Goal: Find specific page/section: Find specific page/section

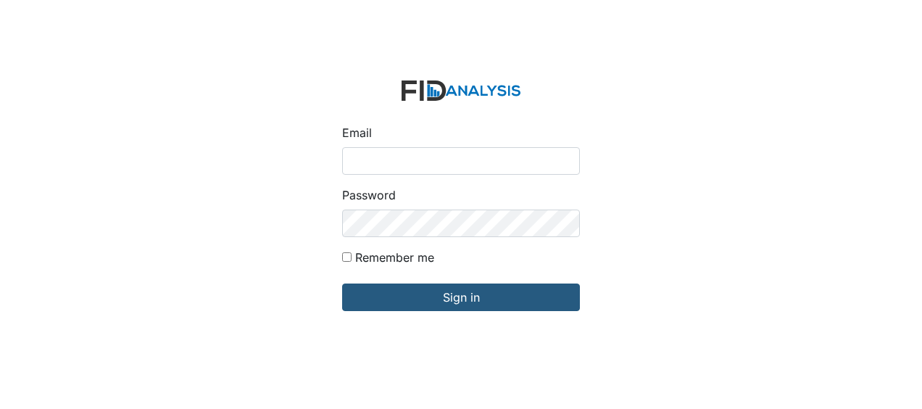
type input "[EMAIL_ADDRESS][DOMAIN_NAME]"
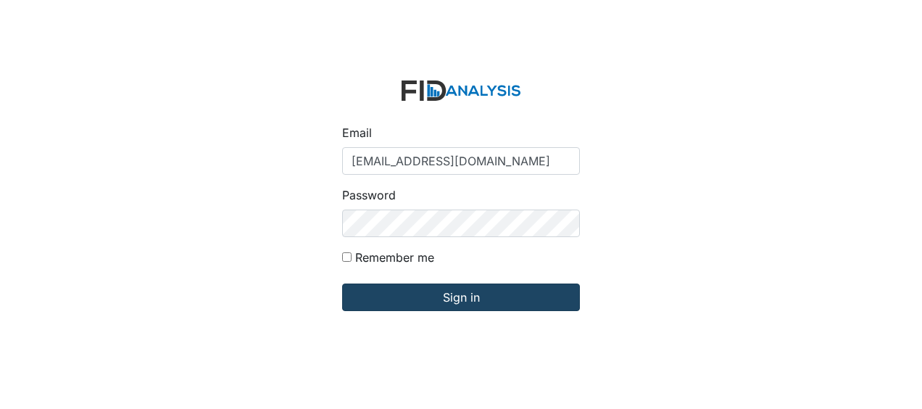
drag, startPoint x: 303, startPoint y: 233, endPoint x: 373, endPoint y: 301, distance: 97.4
click at [303, 233] on div "Email Jbryant@lifeincorporated.com Password Remember me Sign in" at bounding box center [461, 204] width 922 height 409
click at [388, 303] on input "Sign in" at bounding box center [461, 297] width 238 height 28
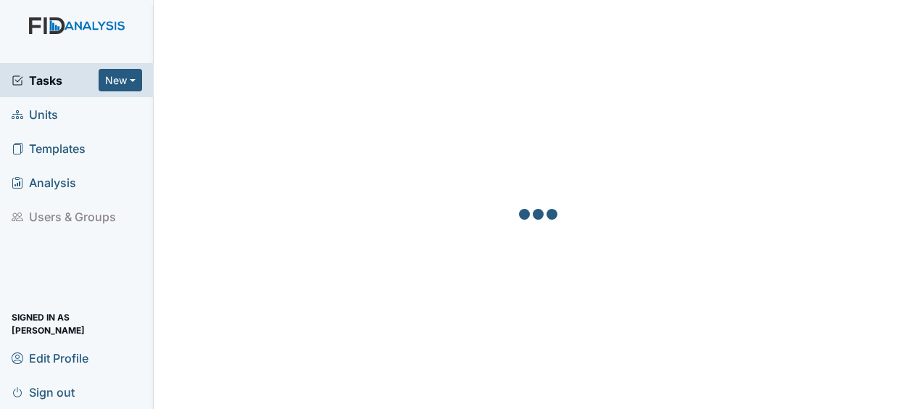
click at [79, 116] on link "Units" at bounding box center [77, 114] width 154 height 34
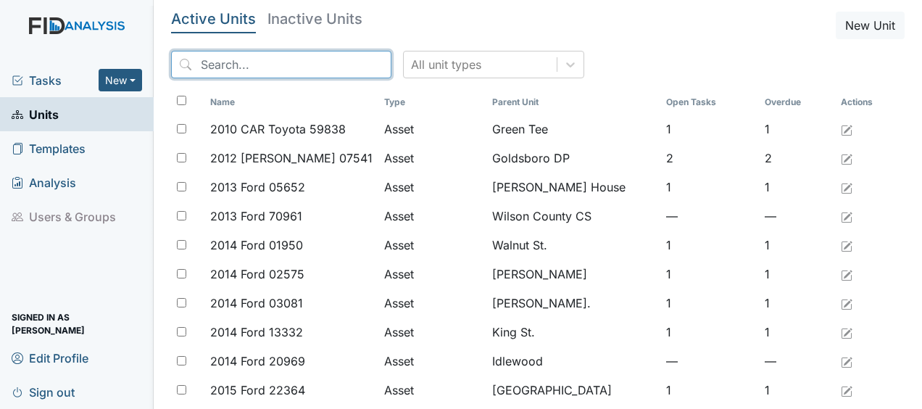
click at [273, 70] on input "search" at bounding box center [281, 65] width 220 height 28
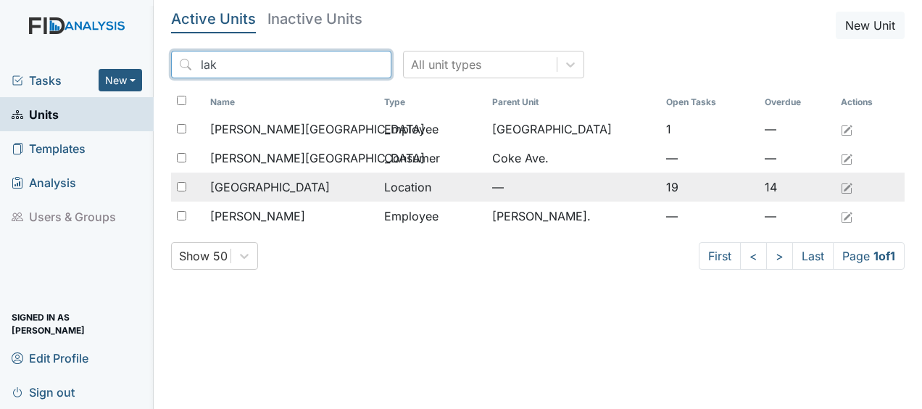
type input "lak"
click at [225, 188] on span "[GEOGRAPHIC_DATA]" at bounding box center [270, 186] width 120 height 17
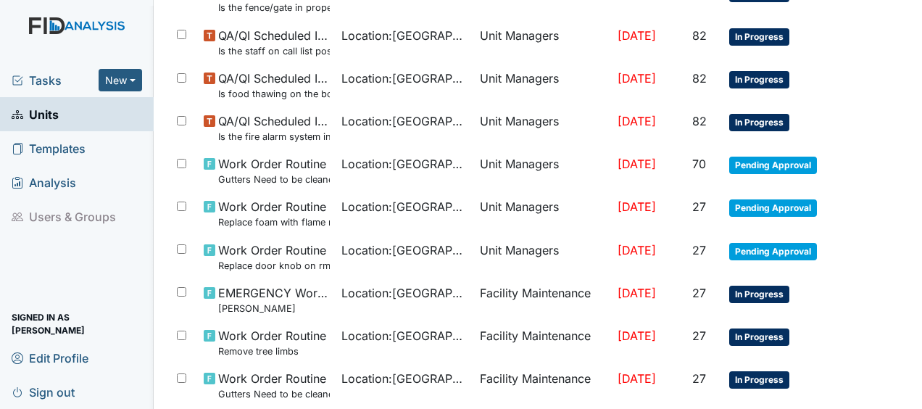
scroll to position [338, 0]
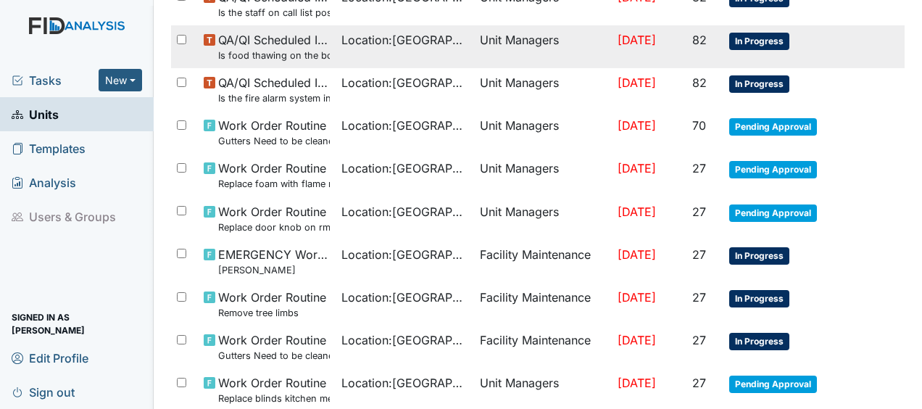
drag, startPoint x: 918, startPoint y: 396, endPoint x: 868, endPoint y: 39, distance: 360.2
click at [868, 39] on tr "QA/QI Scheduled Inspection Is food thawing on the bottom shelf of the refrigera…" at bounding box center [537, 46] width 733 height 43
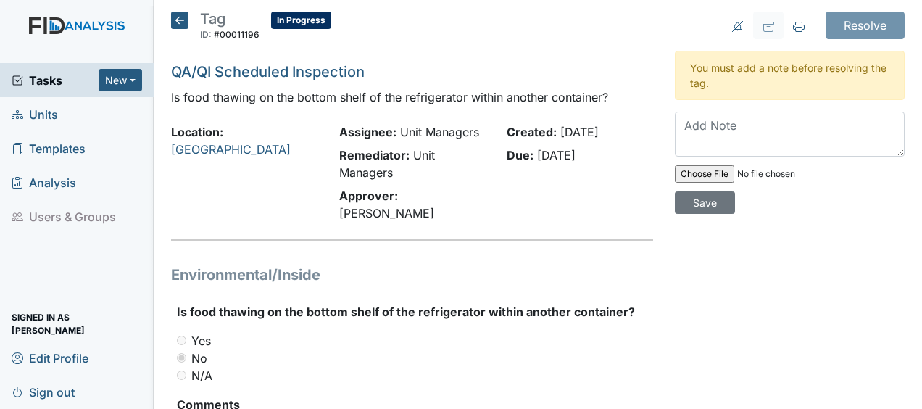
click at [181, 25] on icon at bounding box center [179, 20] width 17 height 17
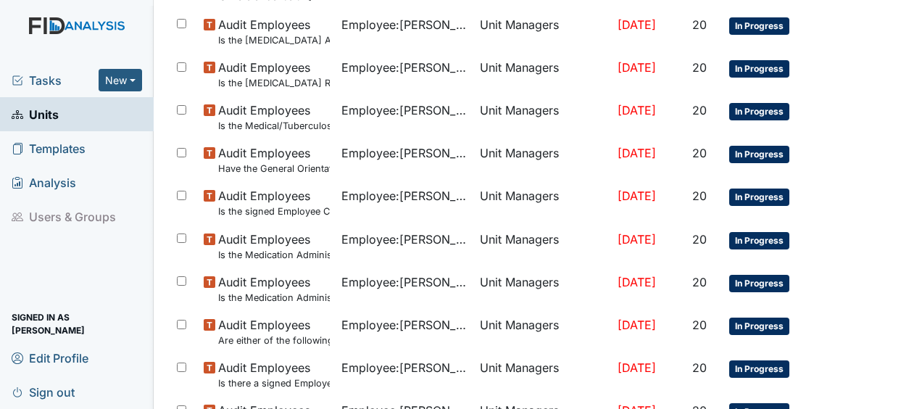
scroll to position [1142, 0]
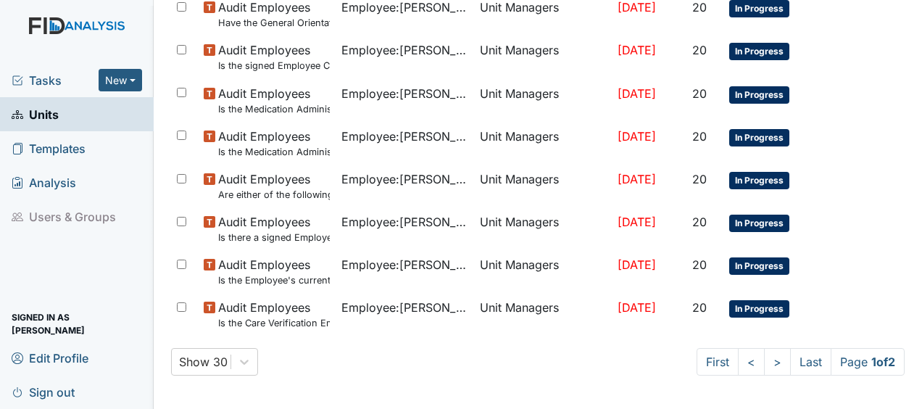
drag, startPoint x: 760, startPoint y: 362, endPoint x: 545, endPoint y: 367, distance: 215.3
click at [545, 367] on div "Show 30 First < > Last Page 1 of 2" at bounding box center [537, 362] width 733 height 28
click at [764, 355] on link ">" at bounding box center [777, 362] width 27 height 28
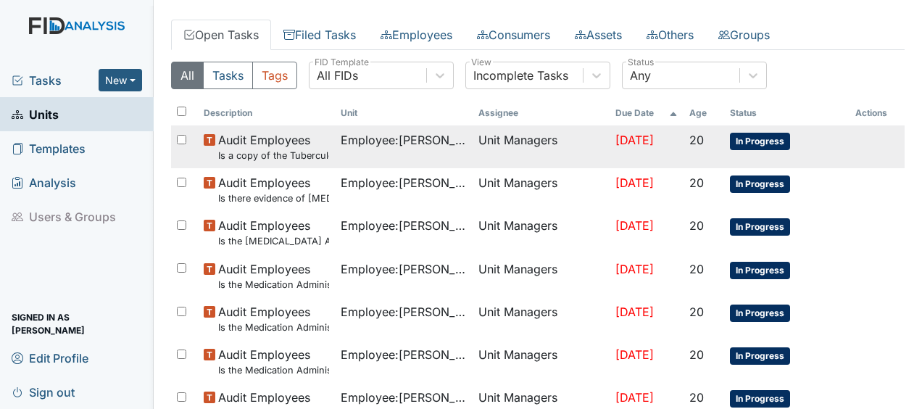
scroll to position [67, 0]
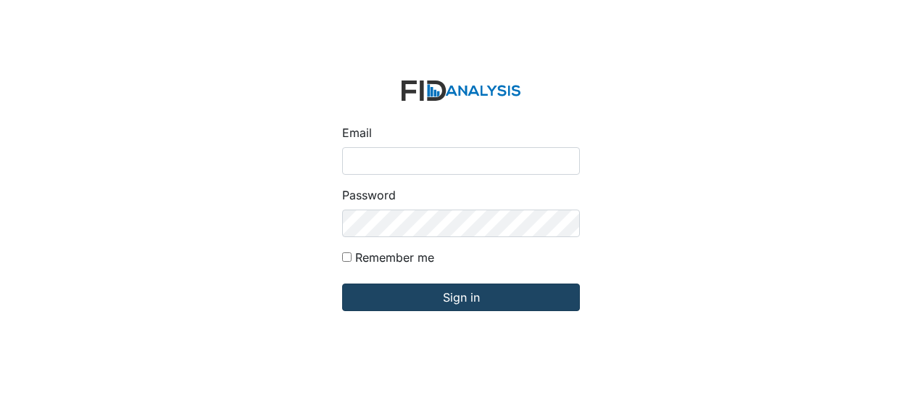
type input "[EMAIL_ADDRESS][DOMAIN_NAME]"
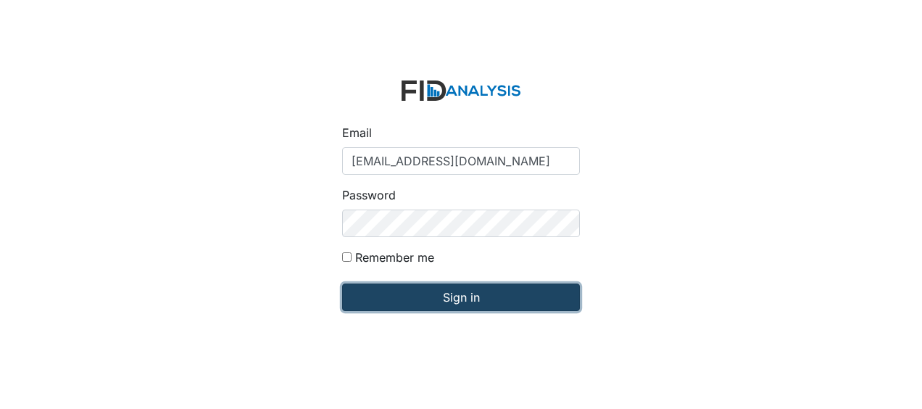
click at [446, 297] on input "Sign in" at bounding box center [461, 297] width 238 height 28
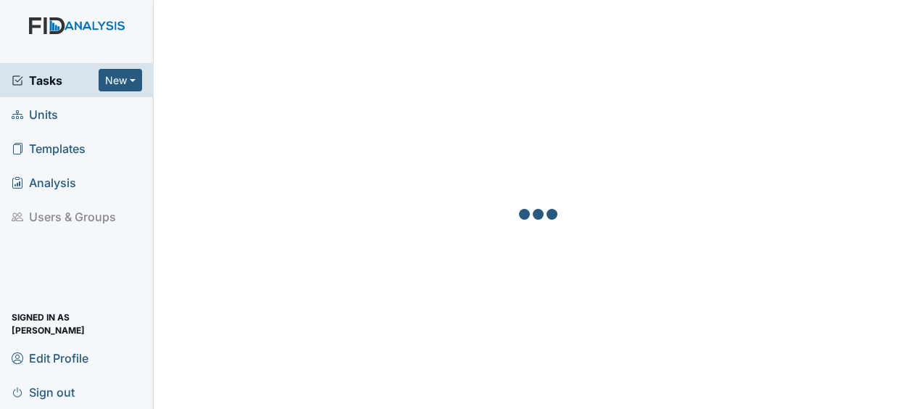
click at [37, 119] on span "Units" at bounding box center [35, 114] width 46 height 22
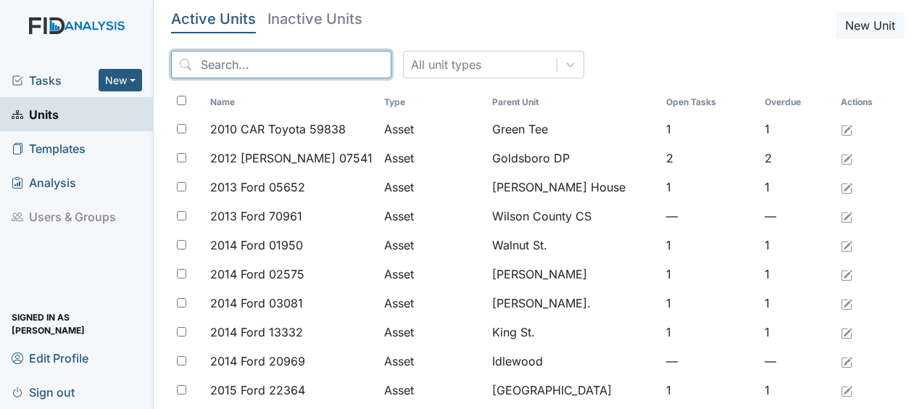
click at [217, 69] on input "search" at bounding box center [281, 65] width 220 height 28
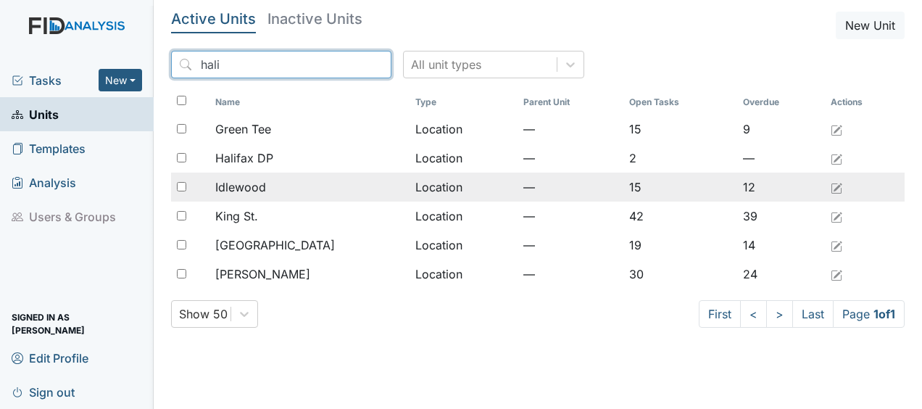
type input "hali"
click at [275, 181] on div "Idlewood" at bounding box center [309, 186] width 188 height 17
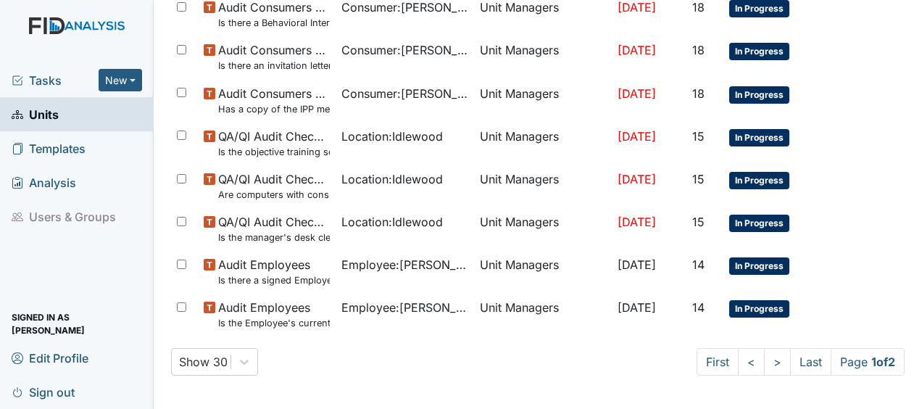
scroll to position [1142, 0]
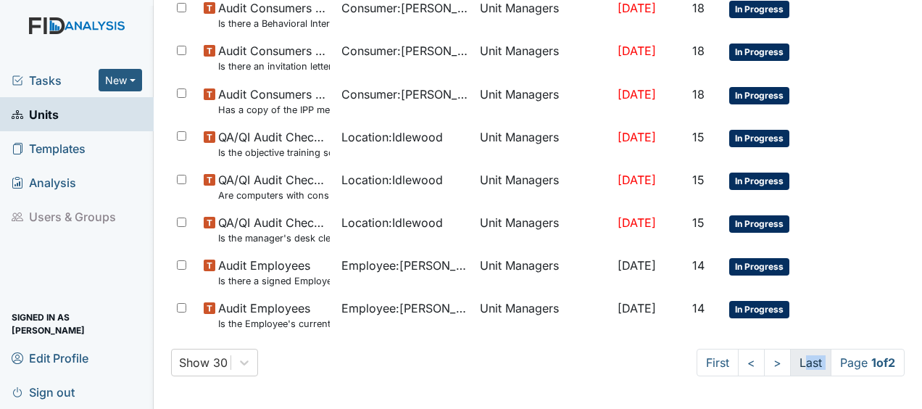
drag, startPoint x: 822, startPoint y: 362, endPoint x: 787, endPoint y: 355, distance: 35.4
click at [787, 355] on ul "First < > Last Page 1 of 2" at bounding box center [801, 363] width 208 height 28
click at [790, 355] on link "Last" at bounding box center [810, 363] width 41 height 28
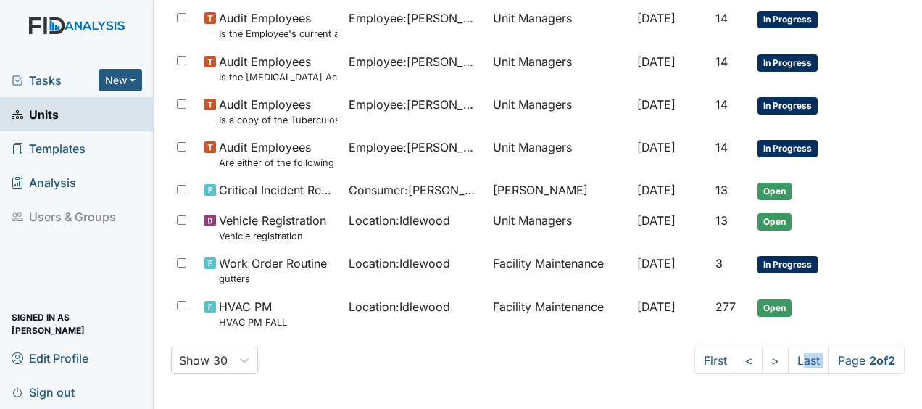
scroll to position [271, 0]
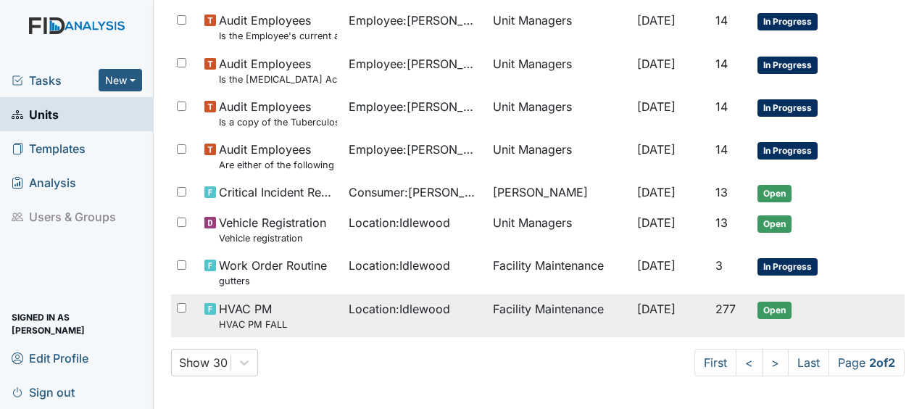
click at [789, 318] on td "Open" at bounding box center [799, 315] width 95 height 43
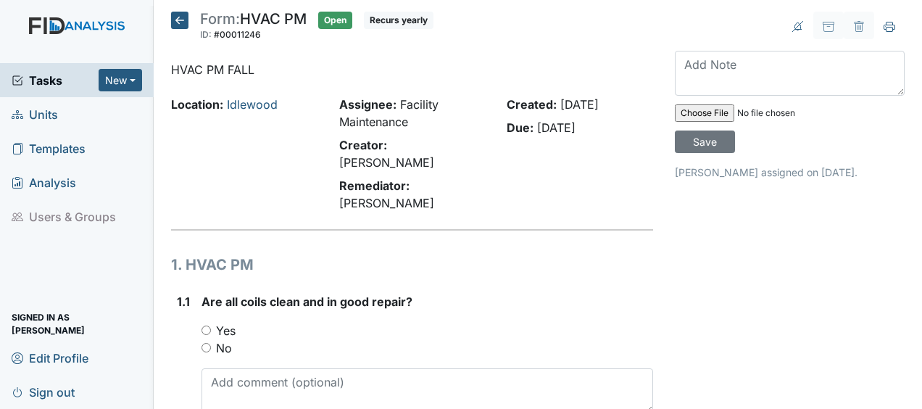
click at [183, 20] on icon at bounding box center [179, 20] width 17 height 17
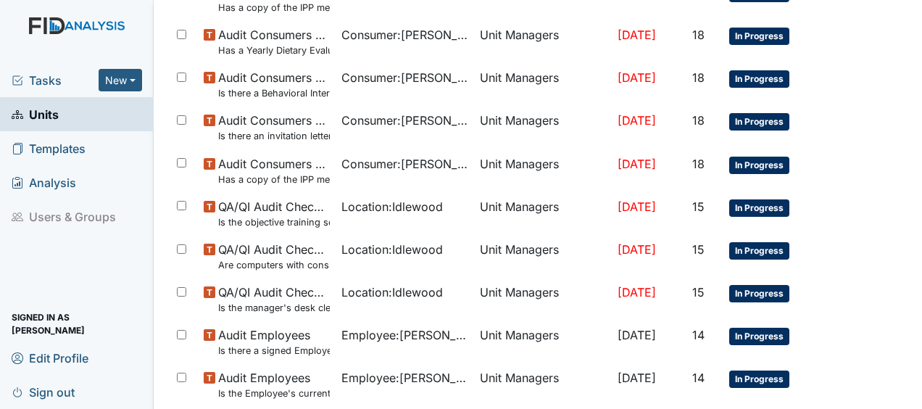
scroll to position [1142, 0]
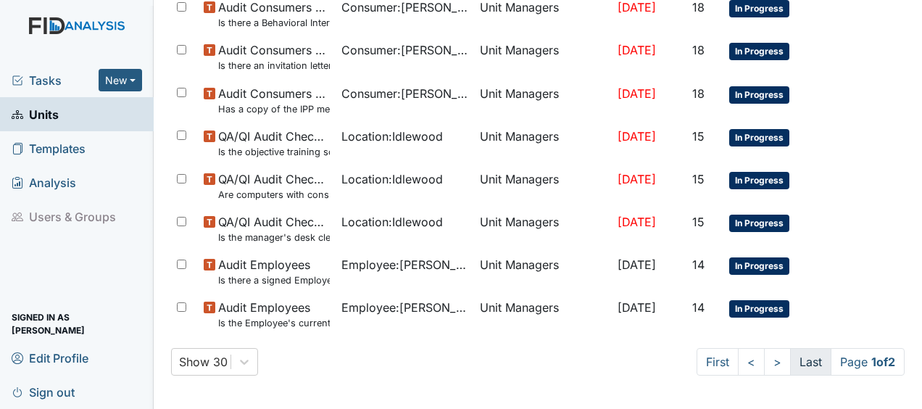
click at [797, 358] on link "Last" at bounding box center [810, 362] width 41 height 28
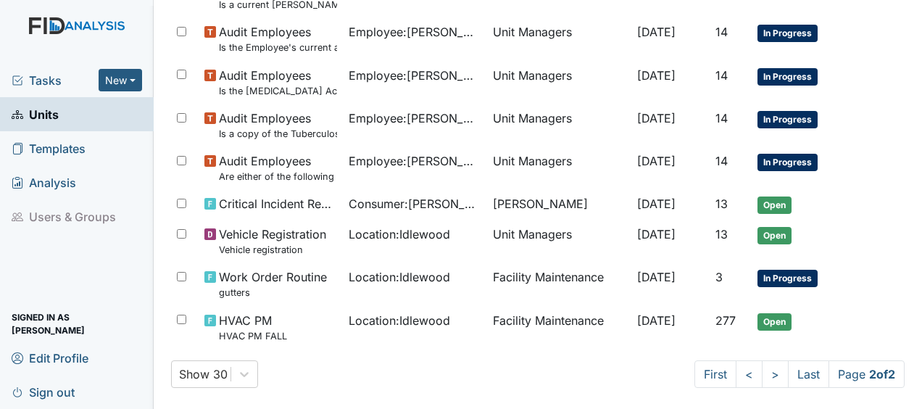
scroll to position [271, 0]
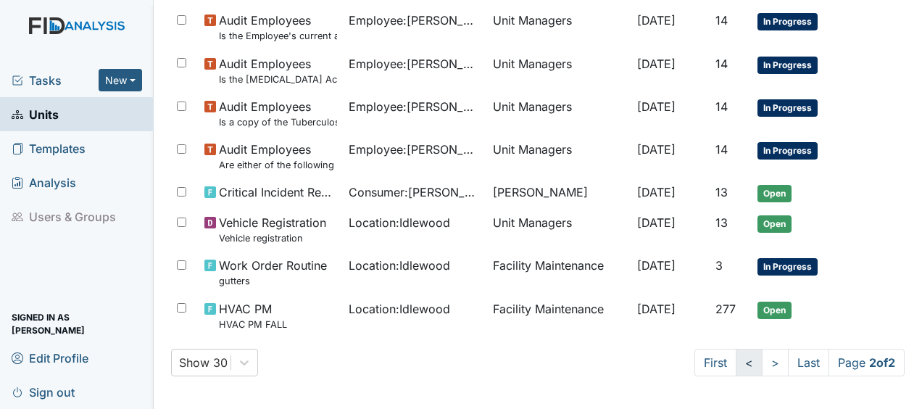
click at [736, 362] on link "<" at bounding box center [749, 363] width 27 height 28
